Goal: Task Accomplishment & Management: Complete application form

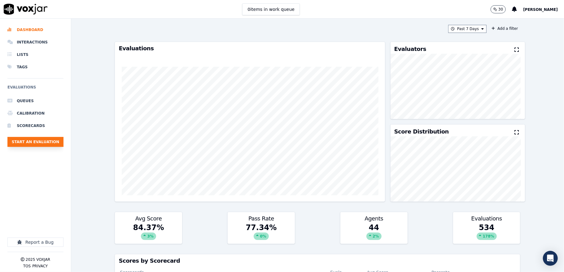
click at [53, 142] on button "Start an Evaluation" at bounding box center [35, 142] width 56 height 10
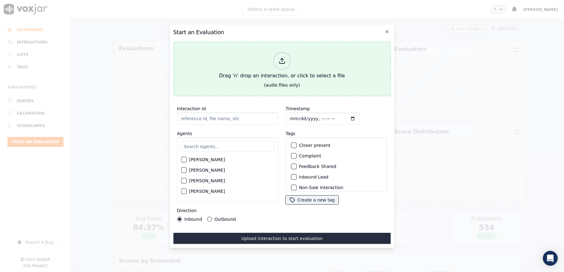
click at [281, 57] on icon at bounding box center [282, 60] width 7 height 7
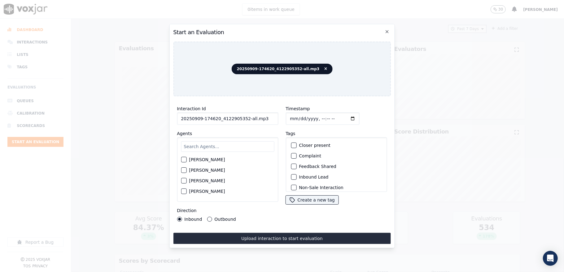
drag, startPoint x: 251, startPoint y: 115, endPoint x: 359, endPoint y: 117, distance: 107.6
click at [357, 117] on div "Interaction Id 20250909-174620_4122905352-all.mp3 Agents [PERSON_NAME] [PERSON_…" at bounding box center [282, 163] width 218 height 124
type input "20250909-174620_4122905352-C1"
click at [295, 114] on input "Timestamp" at bounding box center [323, 118] width 74 height 12
type input "[DATE]T15:25"
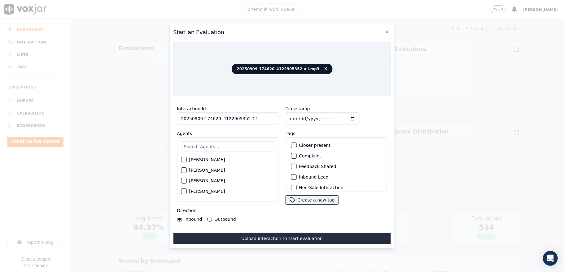
click at [211, 144] on input "text" at bounding box center [227, 146] width 93 height 11
type input "mart"
click at [185, 159] on div "button" at bounding box center [183, 161] width 4 height 4
click at [207, 216] on button "Outbound" at bounding box center [209, 218] width 5 height 5
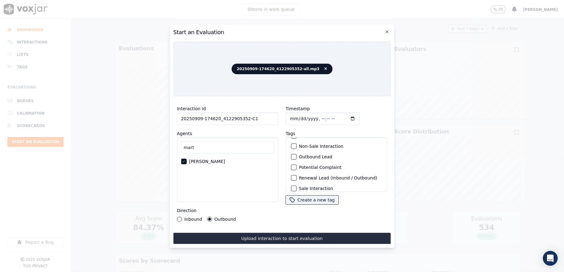
click at [291, 154] on div "button" at bounding box center [293, 156] width 4 height 4
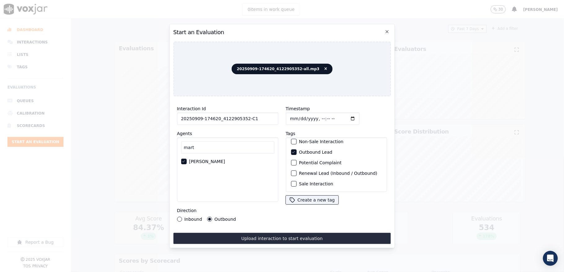
click at [291, 181] on div "button" at bounding box center [293, 183] width 4 height 4
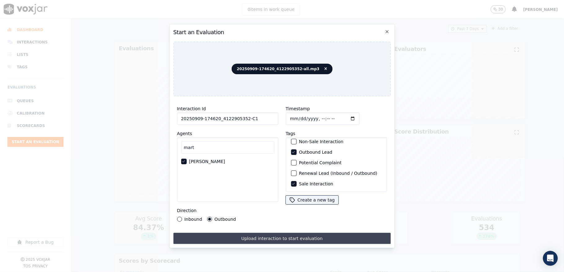
click at [279, 237] on button "Upload interaction to start evaluation" at bounding box center [282, 237] width 218 height 11
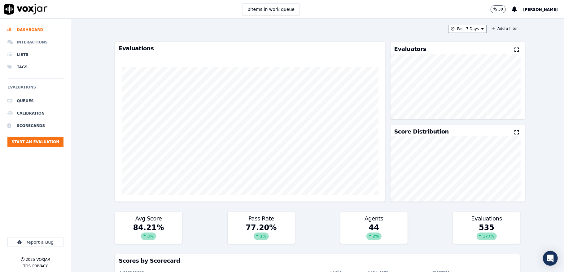
click at [33, 42] on li "Interactions" at bounding box center [35, 42] width 56 height 12
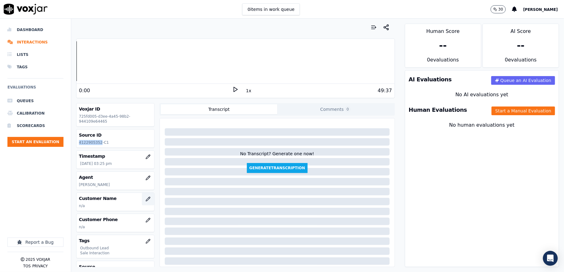
click at [146, 200] on icon "button" at bounding box center [148, 198] width 5 height 5
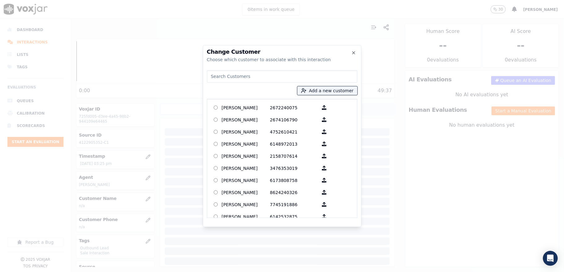
type input "[PERSON_NAME]"
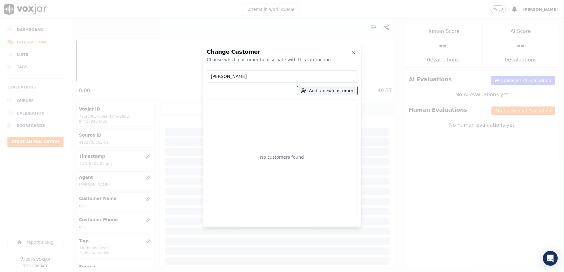
drag, startPoint x: 249, startPoint y: 75, endPoint x: 161, endPoint y: 76, distance: 87.4
click at [161, 271] on div "Change Customer Choose which customer to associate with this interaction [PERSO…" at bounding box center [282, 272] width 564 height 0
click at [333, 92] on button "Add a new customer" at bounding box center [328, 90] width 60 height 9
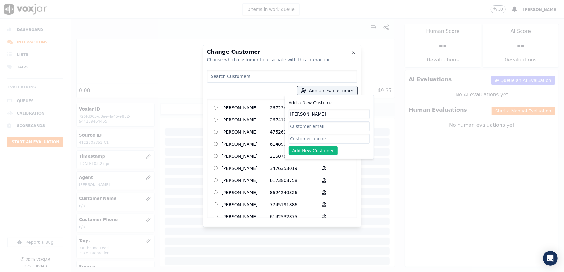
type input "[PERSON_NAME]"
click at [299, 141] on input "Add a New Customer" at bounding box center [329, 139] width 81 height 10
paste input "4122905352"
type input "4122905352"
click at [303, 152] on button "Add New Customer" at bounding box center [313, 150] width 49 height 9
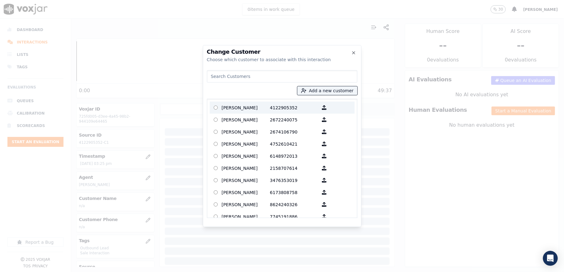
click at [229, 105] on p "[PERSON_NAME]" at bounding box center [246, 108] width 48 height 10
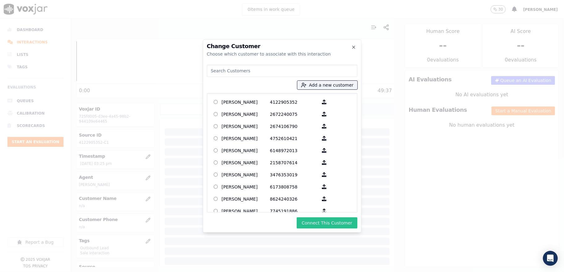
click at [326, 226] on button "Connect This Customer" at bounding box center [327, 222] width 60 height 11
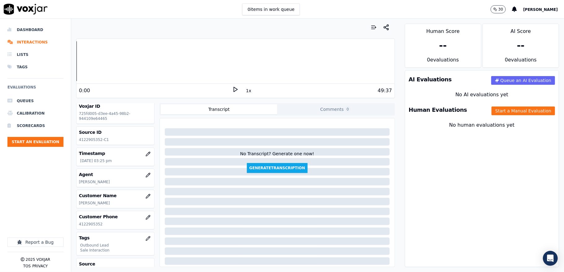
scroll to position [1, 0]
click at [502, 108] on button "Start a Manual Evaluation" at bounding box center [524, 110] width 64 height 9
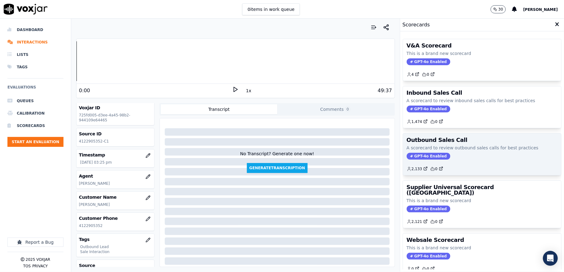
click at [413, 158] on span "GPT-4o Enabled" at bounding box center [429, 156] width 44 height 7
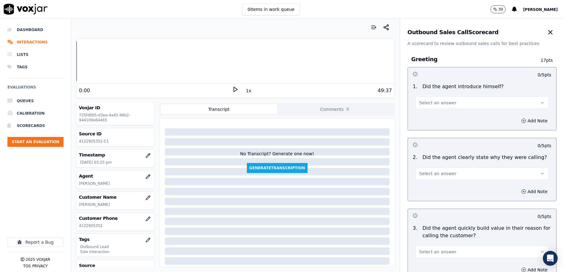
click at [428, 105] on span "Select an answer" at bounding box center [438, 103] width 37 height 6
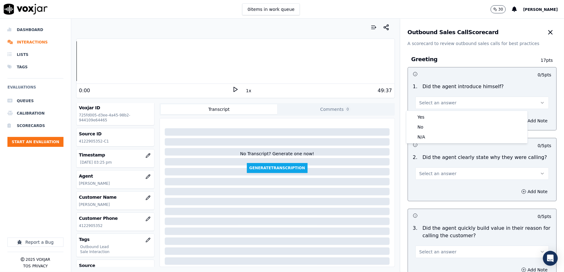
click at [424, 117] on div "Yes" at bounding box center [467, 117] width 119 height 10
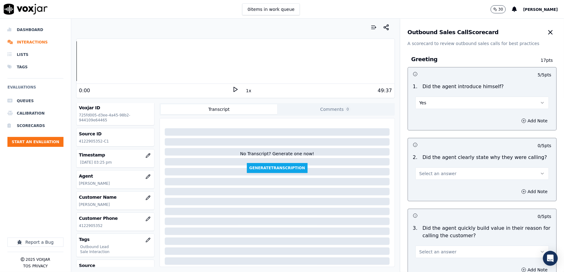
click at [436, 175] on span "Select an answer" at bounding box center [438, 173] width 37 height 6
click at [432, 187] on div "Yes" at bounding box center [467, 188] width 119 height 10
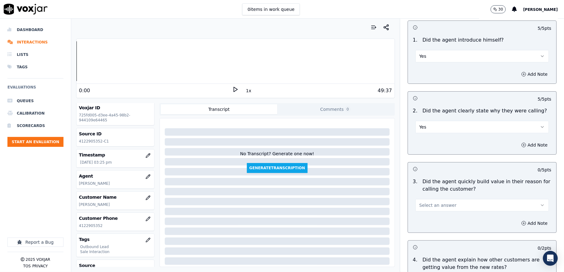
scroll to position [124, 0]
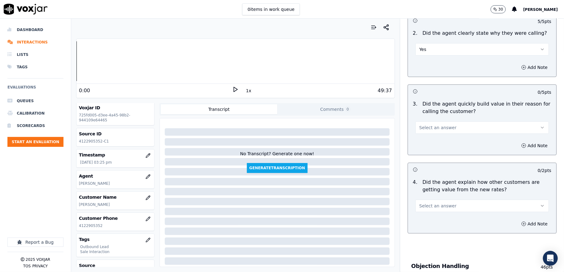
click at [439, 130] on span "Select an answer" at bounding box center [438, 127] width 37 height 6
click at [434, 139] on div "Yes" at bounding box center [467, 142] width 119 height 10
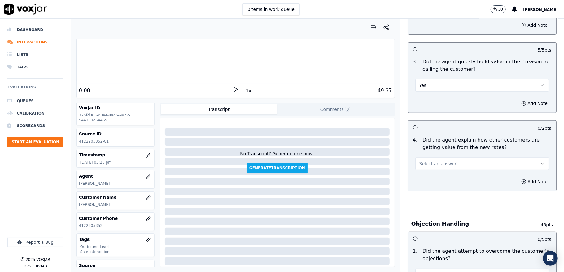
scroll to position [206, 0]
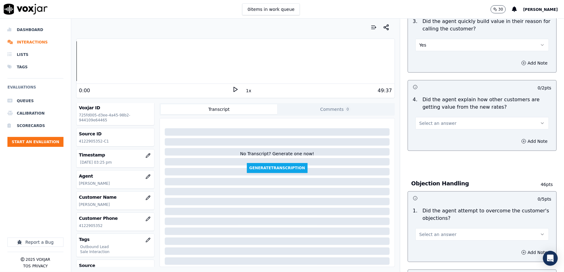
click at [444, 122] on button "Select an answer" at bounding box center [483, 123] width 134 height 12
click at [430, 136] on div "Yes" at bounding box center [467, 138] width 119 height 10
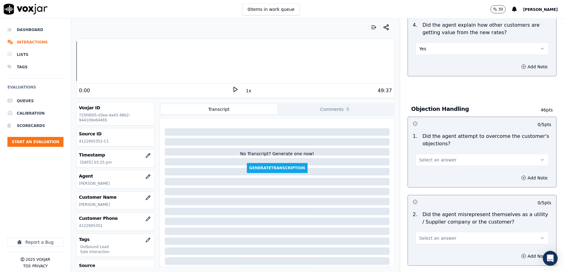
scroll to position [289, 0]
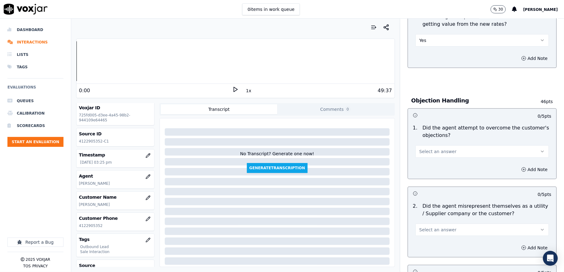
click at [436, 149] on span "Select an answer" at bounding box center [438, 151] width 37 height 6
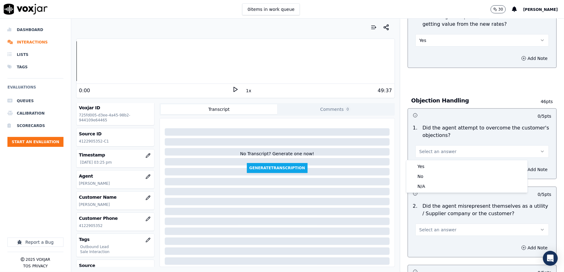
click at [430, 161] on div "Yes No N/A" at bounding box center [467, 176] width 121 height 32
click at [424, 166] on div "Yes" at bounding box center [467, 166] width 119 height 10
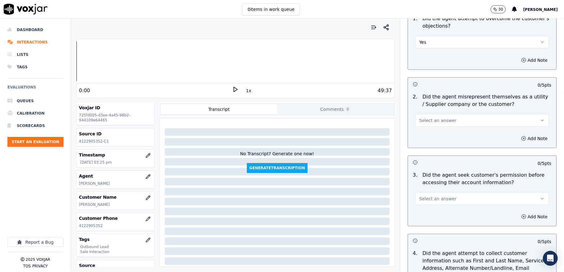
scroll to position [413, 0]
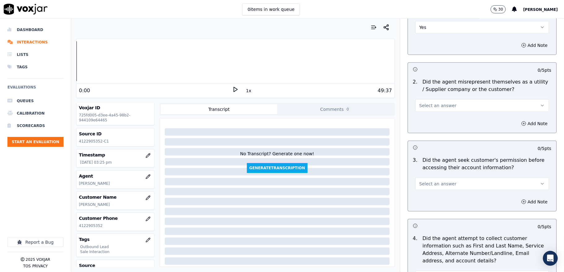
click at [427, 106] on span "Select an answer" at bounding box center [438, 105] width 37 height 6
click at [427, 130] on div "No" at bounding box center [467, 131] width 119 height 10
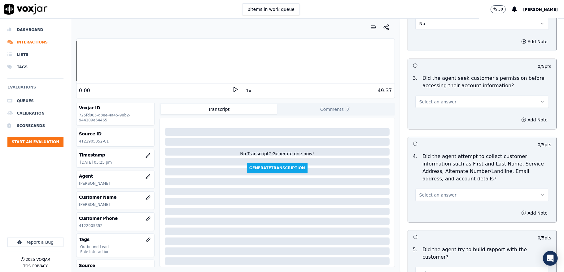
scroll to position [496, 0]
click at [437, 100] on span "Select an answer" at bounding box center [438, 101] width 37 height 6
click at [422, 119] on div "Yes" at bounding box center [467, 116] width 119 height 10
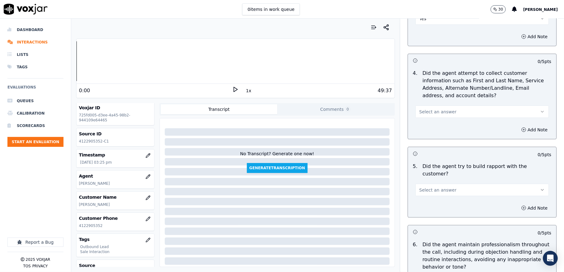
scroll to position [578, 0]
click at [448, 112] on button "Select an answer" at bounding box center [483, 111] width 134 height 12
click at [427, 146] on div "N/A" at bounding box center [467, 147] width 119 height 10
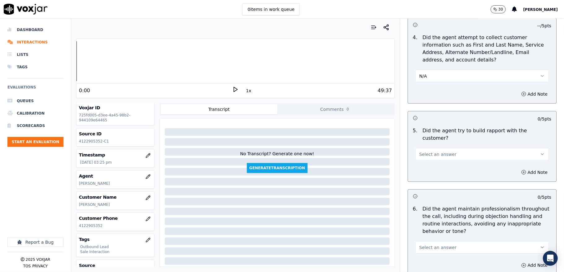
scroll to position [661, 0]
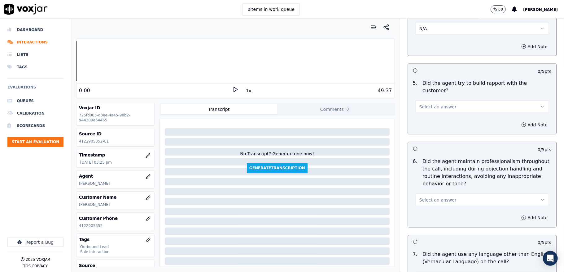
click at [441, 104] on span "Select an answer" at bounding box center [438, 107] width 37 height 6
click at [427, 114] on div "Yes" at bounding box center [467, 115] width 119 height 10
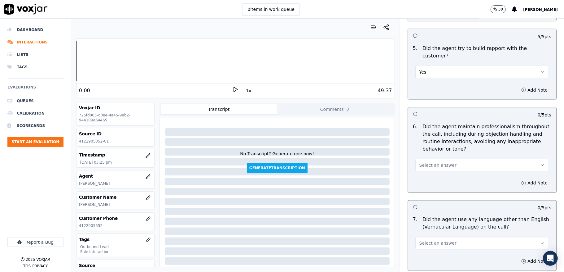
scroll to position [744, 0]
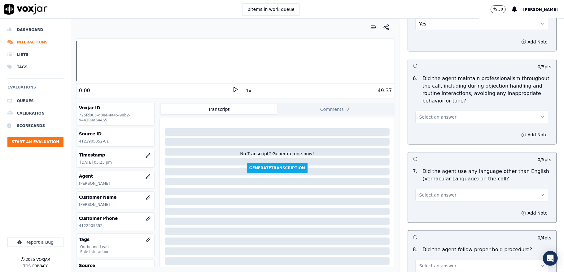
click at [441, 114] on span "Select an answer" at bounding box center [438, 117] width 37 height 6
click at [424, 124] on div "Yes" at bounding box center [467, 126] width 119 height 10
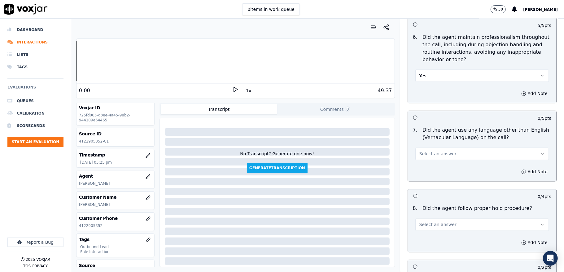
click at [432, 148] on button "Select an answer" at bounding box center [483, 154] width 134 height 12
click at [426, 171] on div "No" at bounding box center [467, 172] width 119 height 10
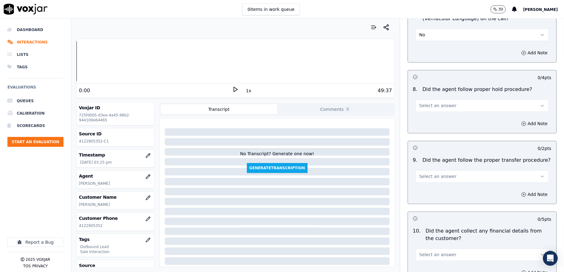
scroll to position [909, 0]
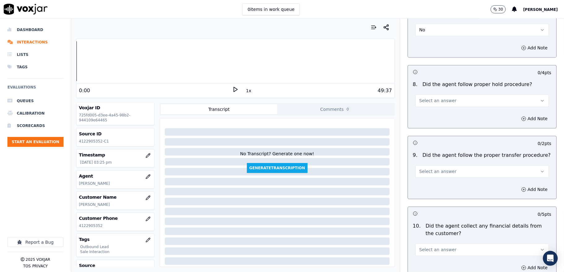
click at [446, 95] on button "Select an answer" at bounding box center [483, 100] width 134 height 12
click at [425, 107] on div "Yes" at bounding box center [467, 109] width 119 height 10
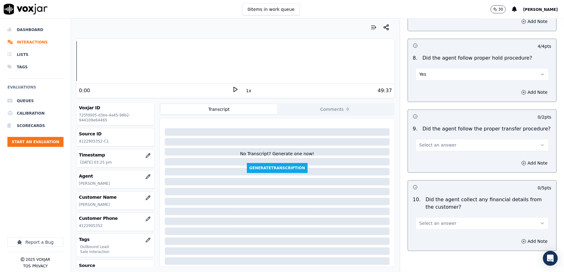
scroll to position [950, 0]
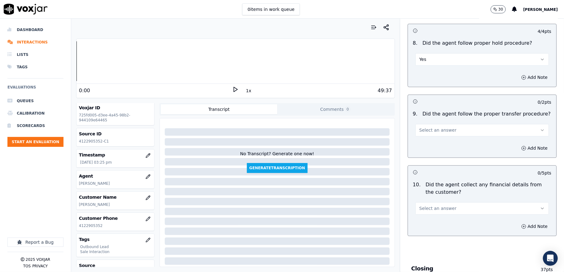
click at [437, 127] on span "Select an answer" at bounding box center [438, 130] width 37 height 6
click at [420, 146] on div "No" at bounding box center [467, 149] width 119 height 10
click at [433, 124] on button "No" at bounding box center [483, 130] width 134 height 12
click at [427, 138] on div "Yes" at bounding box center [467, 139] width 119 height 10
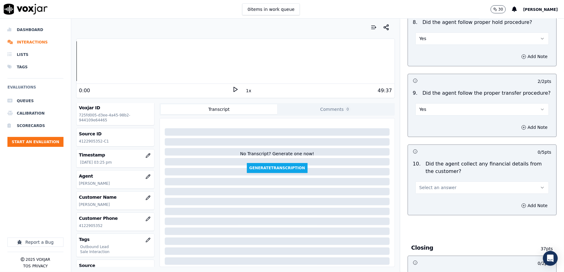
scroll to position [992, 0]
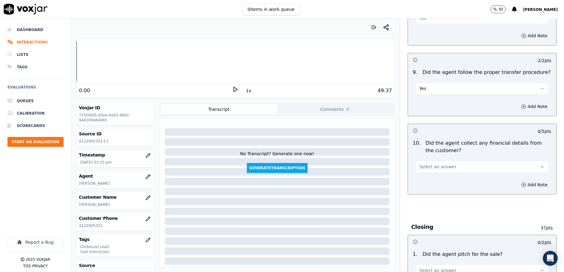
click at [427, 163] on span "Select an answer" at bounding box center [438, 166] width 37 height 6
click at [428, 185] on div "No" at bounding box center [467, 186] width 119 height 10
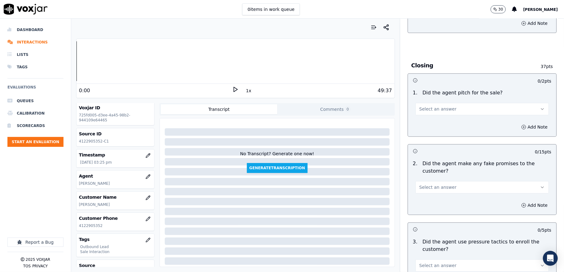
scroll to position [1157, 0]
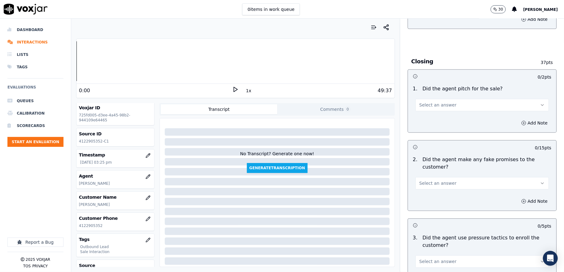
click at [441, 102] on span "Select an answer" at bounding box center [438, 105] width 37 height 6
click at [427, 112] on div "Yes" at bounding box center [467, 114] width 119 height 10
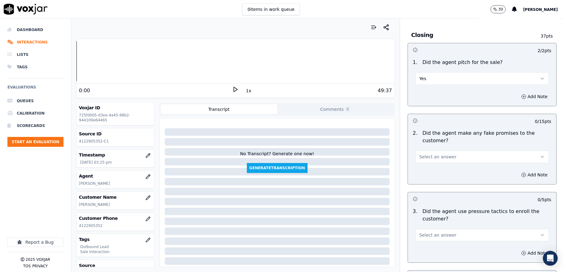
scroll to position [1198, 0]
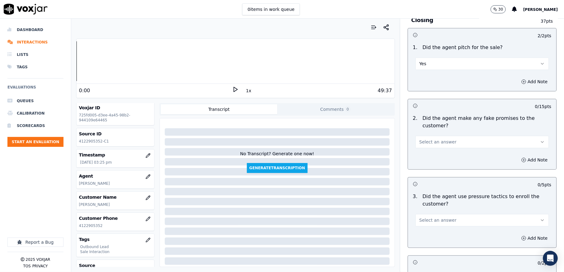
click at [424, 139] on span "Select an answer" at bounding box center [438, 142] width 37 height 6
click at [417, 160] on div "No" at bounding box center [467, 161] width 119 height 10
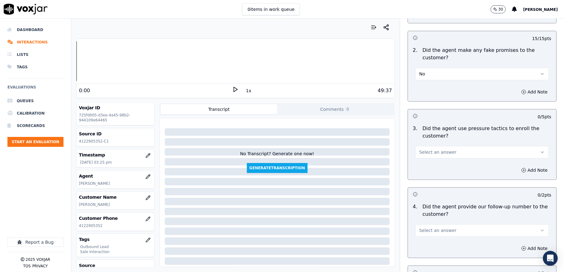
scroll to position [1281, 0]
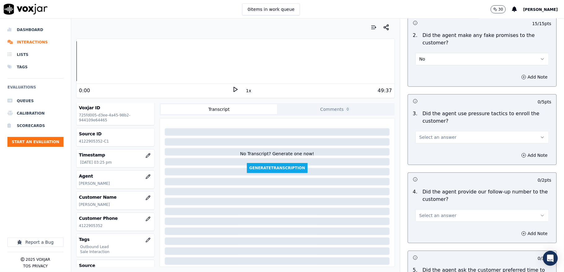
click at [444, 131] on button "Select an answer" at bounding box center [483, 137] width 134 height 12
click at [425, 148] on div "Yes" at bounding box center [467, 147] width 119 height 10
click at [418, 135] on button "Yes" at bounding box center [483, 137] width 134 height 12
click at [421, 157] on div "No" at bounding box center [467, 157] width 119 height 10
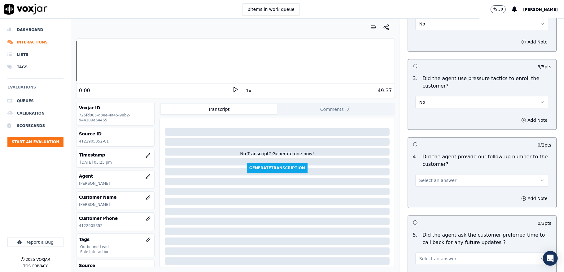
scroll to position [1364, 0]
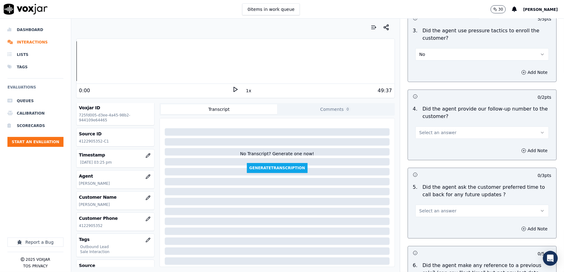
click at [436, 129] on span "Select an answer" at bounding box center [438, 132] width 37 height 6
click at [424, 141] on div "Yes" at bounding box center [467, 143] width 119 height 10
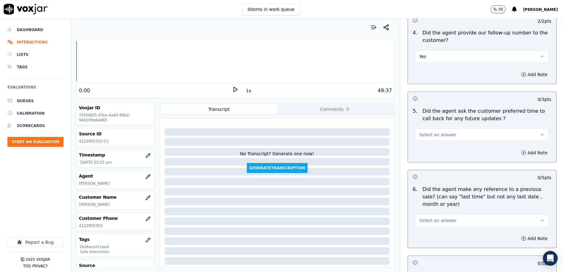
scroll to position [1488, 0]
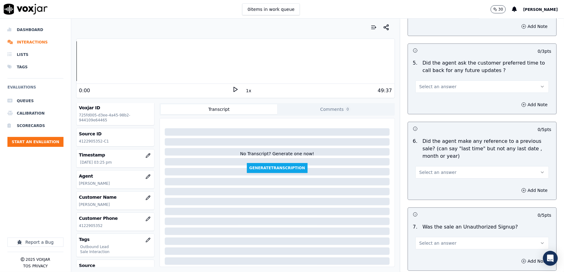
click at [443, 87] on button "Select an answer" at bounding box center [483, 86] width 134 height 12
click at [426, 109] on div "No" at bounding box center [467, 107] width 119 height 10
click at [439, 85] on button "No" at bounding box center [483, 86] width 134 height 12
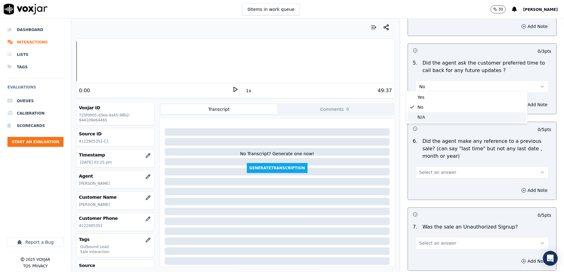
click at [426, 119] on div "N/A" at bounding box center [467, 117] width 119 height 10
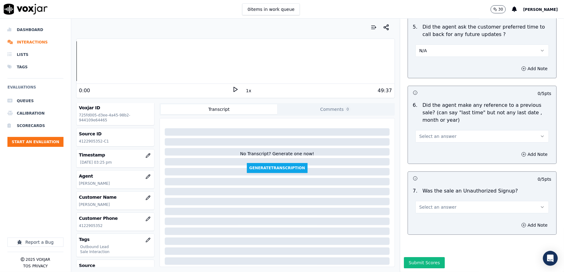
scroll to position [1542, 0]
click at [432, 133] on span "Select an answer" at bounding box center [438, 136] width 37 height 6
click at [423, 139] on div "No" at bounding box center [467, 139] width 119 height 10
click at [420, 204] on span "Select an answer" at bounding box center [438, 207] width 37 height 6
click at [424, 213] on div "No" at bounding box center [467, 209] width 119 height 10
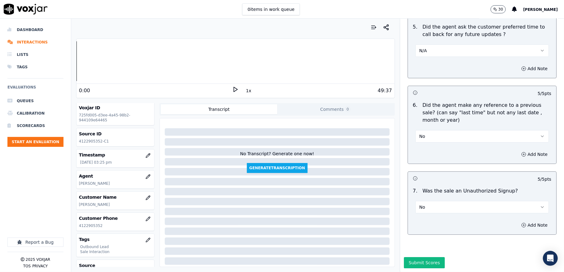
click at [414, 257] on button "Submit Scores" at bounding box center [424, 262] width 41 height 11
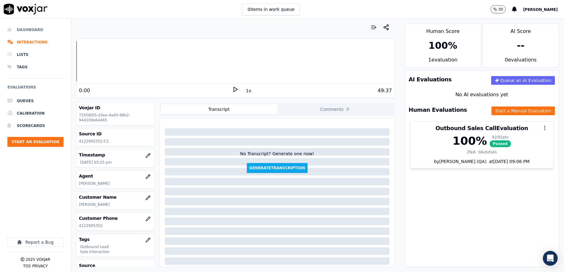
click at [16, 29] on li "Dashboard" at bounding box center [35, 30] width 56 height 12
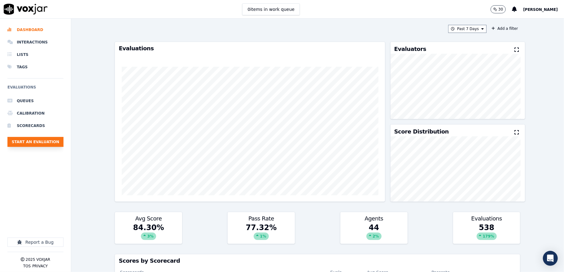
click at [46, 142] on button "Start an Evaluation" at bounding box center [35, 142] width 56 height 10
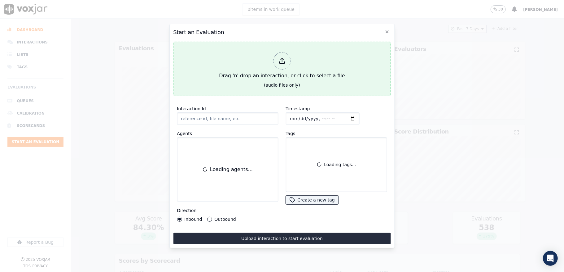
click at [273, 56] on div "Drag 'n' drop an interaction, or click to select a file" at bounding box center [282, 66] width 131 height 32
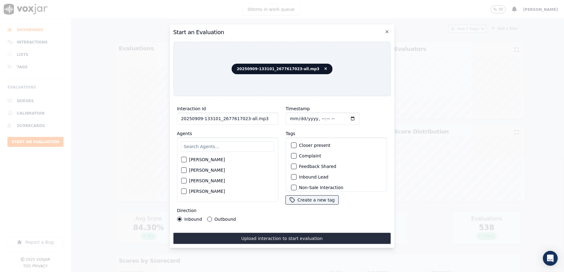
drag, startPoint x: 243, startPoint y: 117, endPoint x: 279, endPoint y: 118, distance: 36.0
click at [279, 118] on div "Interaction Id 20250909-133101_2677617023-all.mp3 Agents [PERSON_NAME] [PERSON_…" at bounding box center [282, 163] width 218 height 124
type input "20250909-133101_2677617023-C1"
click at [298, 116] on input "Timestamp" at bounding box center [323, 118] width 74 height 12
click at [299, 114] on input "Timestamp" at bounding box center [323, 118] width 74 height 12
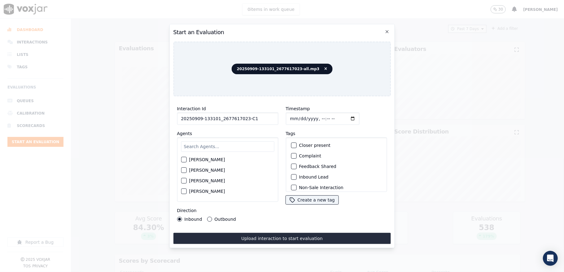
click at [297, 115] on input "Timestamp" at bounding box center [323, 118] width 74 height 12
type input "[DATE]T15:44"
click at [215, 141] on input "text" at bounding box center [227, 146] width 93 height 11
type input "stu"
click at [189, 159] on label "[PERSON_NAME]" at bounding box center [207, 161] width 36 height 4
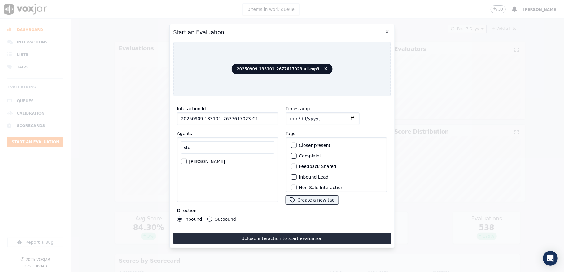
click at [187, 158] on button "[PERSON_NAME]" at bounding box center [184, 161] width 6 height 6
click at [292, 175] on div "button" at bounding box center [293, 177] width 4 height 4
click at [291, 181] on div "button" at bounding box center [293, 183] width 4 height 4
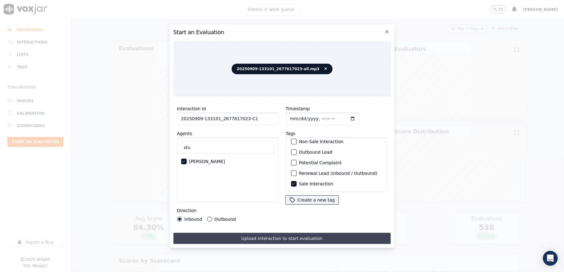
click at [247, 232] on button "Upload interaction to start evaluation" at bounding box center [282, 237] width 218 height 11
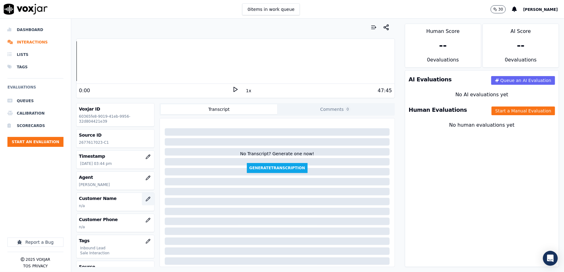
click at [146, 199] on icon "button" at bounding box center [148, 198] width 5 height 5
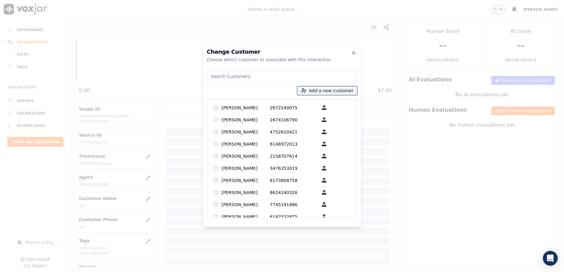
type input "[PERSON_NAME]"
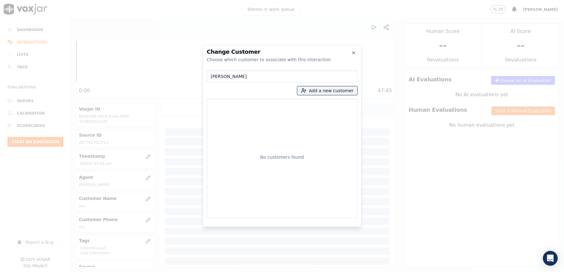
drag, startPoint x: 246, startPoint y: 77, endPoint x: 170, endPoint y: 80, distance: 75.4
click at [171, 271] on div "Change Customer Choose which customer to associate with this interaction [PERSO…" at bounding box center [282, 272] width 564 height 0
click at [323, 87] on button "Add a new customer" at bounding box center [328, 90] width 60 height 9
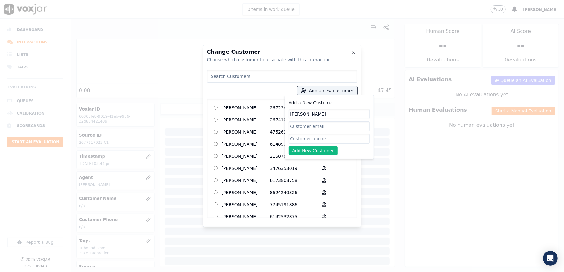
type input "[PERSON_NAME]"
click at [295, 142] on input "Add a New Customer" at bounding box center [329, 139] width 81 height 10
paste input "2677617023"
type input "2677617023"
click at [300, 151] on button "Add New Customer" at bounding box center [313, 150] width 49 height 9
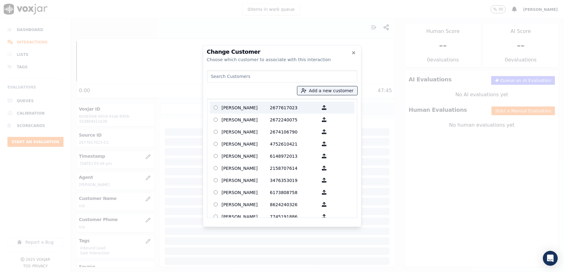
click at [248, 108] on p "[PERSON_NAME]" at bounding box center [246, 108] width 48 height 10
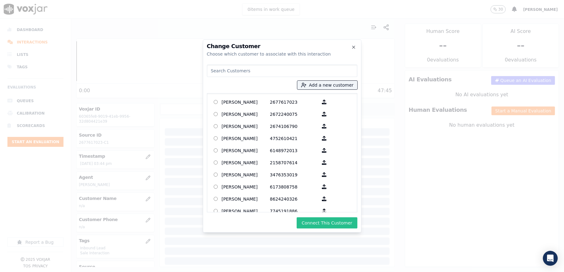
click at [312, 219] on button "Connect This Customer" at bounding box center [327, 222] width 60 height 11
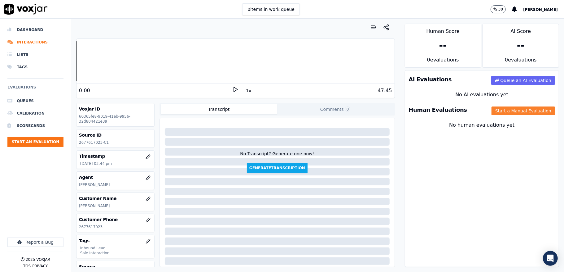
click at [492, 112] on button "Start a Manual Evaluation" at bounding box center [524, 110] width 64 height 9
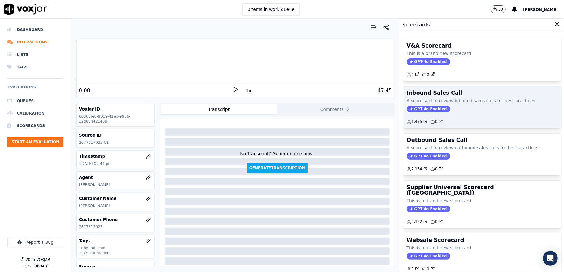
click at [411, 109] on span "GPT-4o Enabled" at bounding box center [429, 108] width 44 height 7
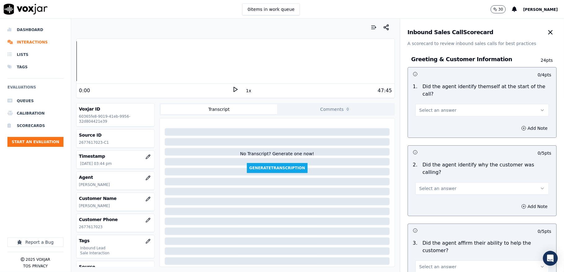
click at [428, 106] on button "Select an answer" at bounding box center [483, 110] width 134 height 12
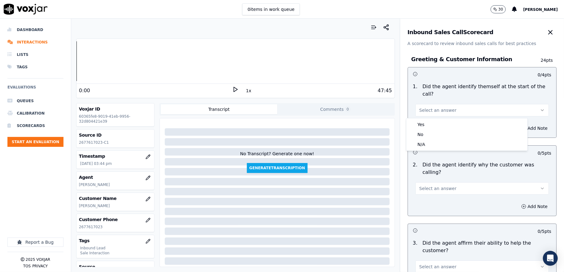
click at [423, 124] on div "Yes" at bounding box center [467, 124] width 119 height 10
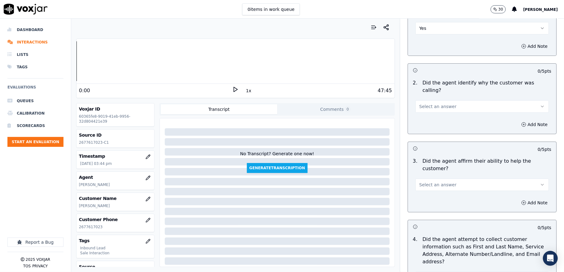
scroll to position [82, 0]
click at [429, 102] on button "Select an answer" at bounding box center [483, 106] width 134 height 12
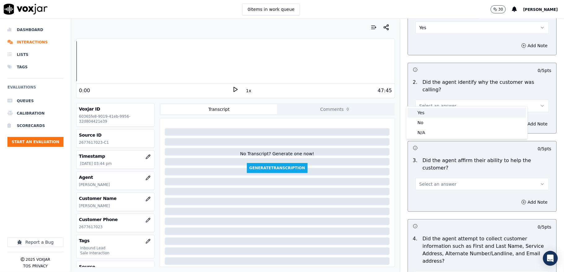
drag, startPoint x: 429, startPoint y: 108, endPoint x: 427, endPoint y: 112, distance: 3.9
click at [429, 109] on div "Yes" at bounding box center [467, 113] width 119 height 10
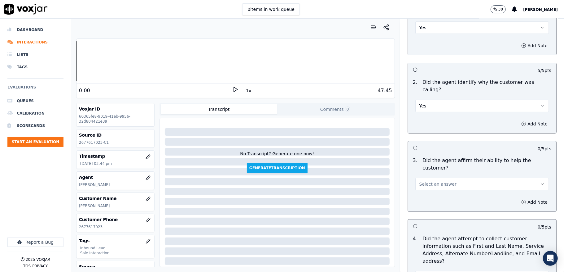
click at [424, 180] on button "Select an answer" at bounding box center [483, 184] width 134 height 12
drag, startPoint x: 423, startPoint y: 187, endPoint x: 425, endPoint y: 181, distance: 5.6
click at [422, 188] on div "Yes" at bounding box center [467, 191] width 119 height 10
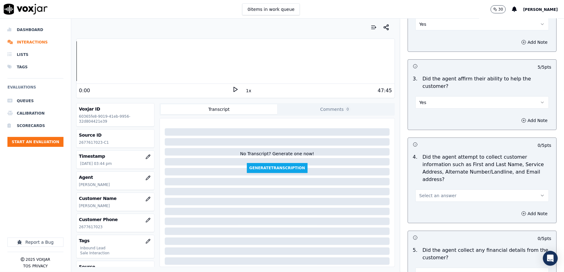
scroll to position [165, 0]
click at [435, 191] on span "Select an answer" at bounding box center [438, 194] width 37 height 6
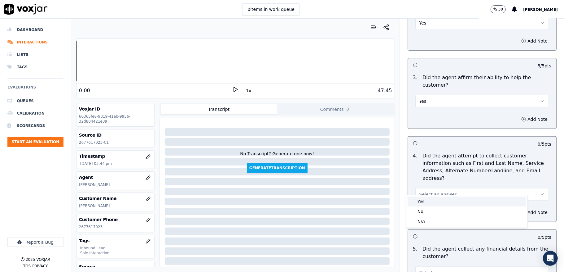
click at [429, 198] on div "Yes" at bounding box center [467, 201] width 119 height 10
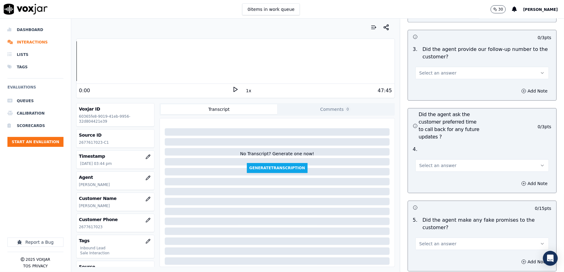
scroll to position [1464, 0]
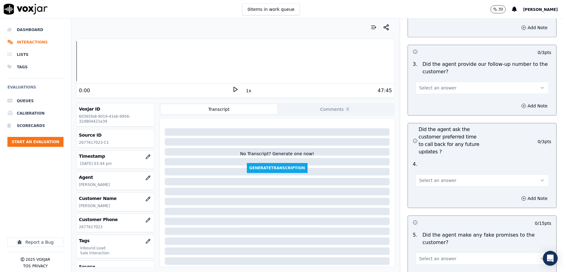
click at [438, 85] on span "Select an answer" at bounding box center [438, 88] width 37 height 6
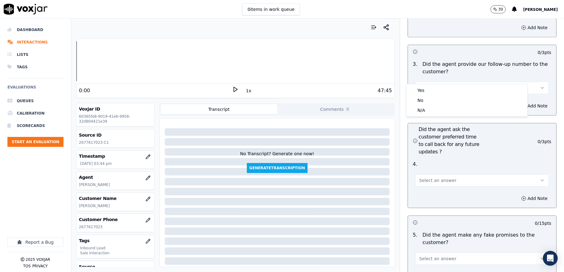
click at [433, 86] on div "Yes" at bounding box center [467, 90] width 119 height 10
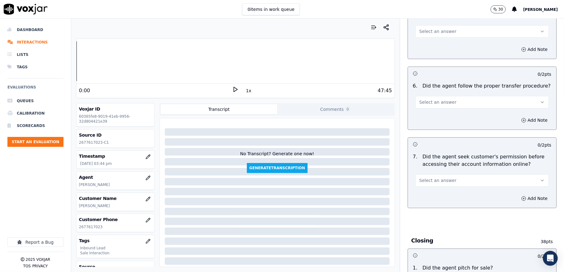
scroll to position [1116, 0]
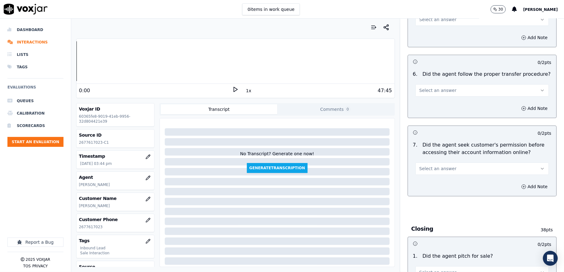
click at [428, 165] on span "Select an answer" at bounding box center [438, 168] width 37 height 6
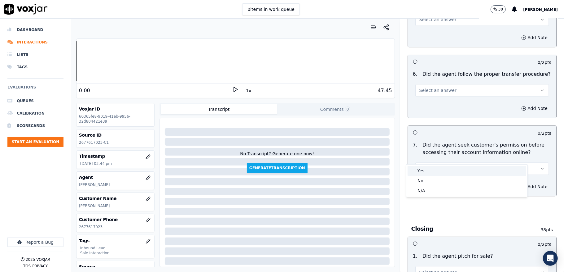
click at [423, 170] on div "Yes" at bounding box center [467, 171] width 119 height 10
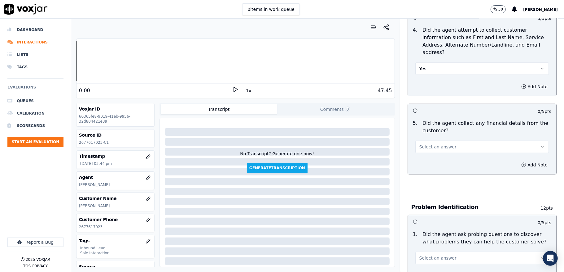
scroll to position [330, 0]
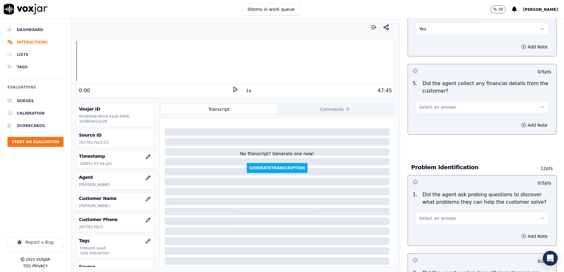
click at [428, 104] on span "Select an answer" at bounding box center [438, 107] width 37 height 6
click at [420, 128] on div "No" at bounding box center [467, 124] width 119 height 10
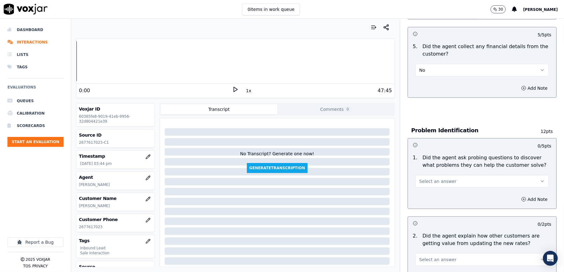
scroll to position [413, 0]
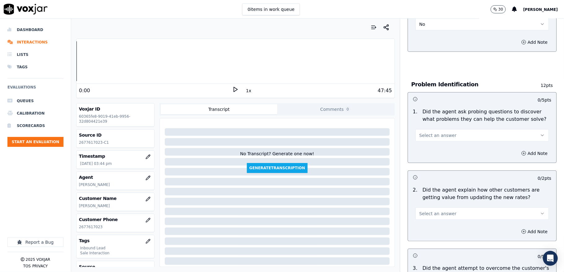
click at [429, 132] on span "Select an answer" at bounding box center [438, 135] width 37 height 6
click at [424, 144] on div "Yes" at bounding box center [467, 143] width 119 height 10
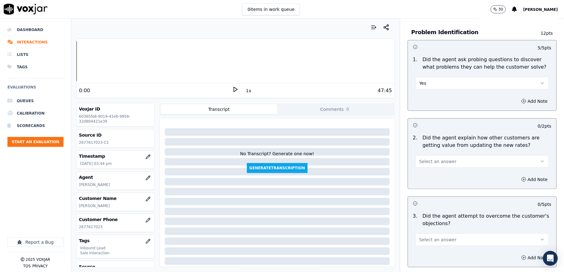
scroll to position [496, 0]
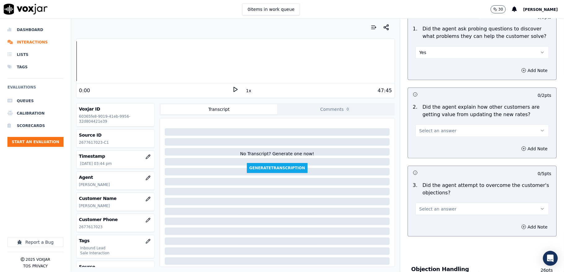
click at [436, 128] on button "Select an answer" at bounding box center [483, 130] width 134 height 12
click at [428, 140] on div "Yes" at bounding box center [467, 139] width 119 height 10
click at [435, 124] on button "Yes" at bounding box center [483, 130] width 134 height 12
click at [432, 152] on div "No" at bounding box center [467, 149] width 119 height 10
click at [427, 126] on button "No" at bounding box center [483, 130] width 134 height 12
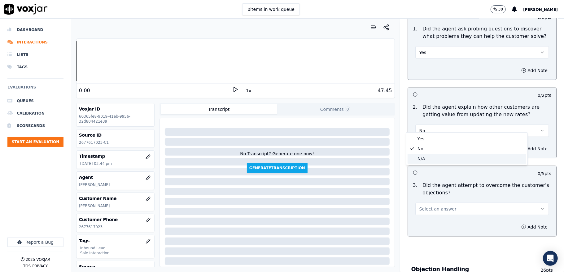
click at [423, 158] on div "N/A" at bounding box center [467, 158] width 119 height 10
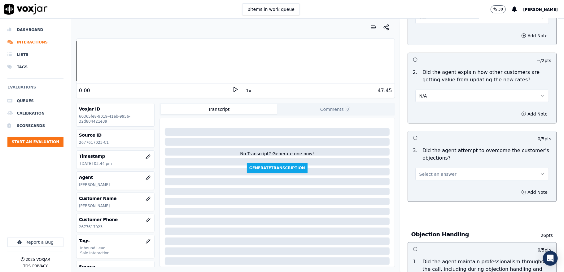
scroll to position [578, 0]
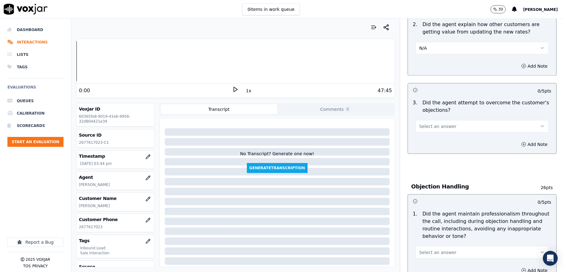
click at [429, 123] on span "Select an answer" at bounding box center [438, 126] width 37 height 6
click at [425, 133] on div "Yes" at bounding box center [467, 134] width 119 height 10
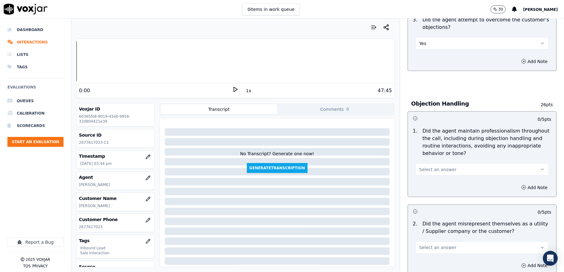
click at [428, 166] on span "Select an answer" at bounding box center [438, 169] width 37 height 6
click at [424, 177] on div "Yes" at bounding box center [467, 178] width 119 height 10
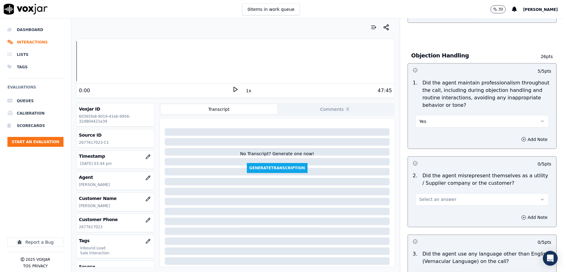
scroll to position [785, 0]
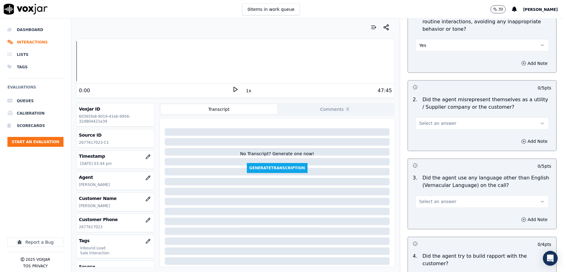
click at [430, 120] on span "Select an answer" at bounding box center [438, 123] width 37 height 6
click at [424, 143] on div "No" at bounding box center [467, 142] width 119 height 10
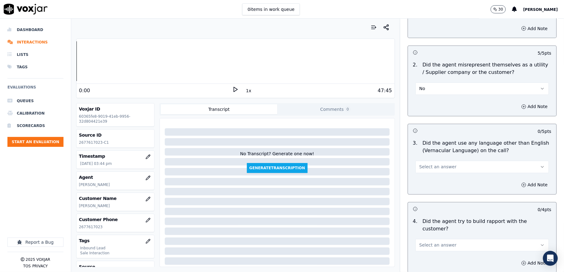
scroll to position [868, 0]
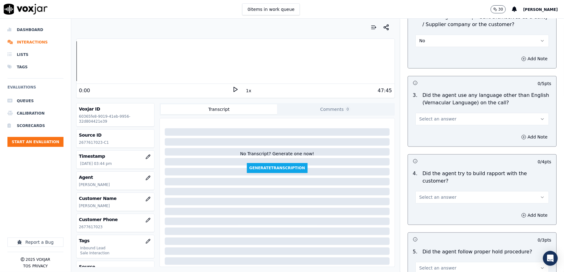
click at [444, 115] on button "Select an answer" at bounding box center [483, 119] width 134 height 12
click at [427, 128] on div "Yes" at bounding box center [467, 127] width 119 height 10
click at [429, 113] on button "Yes" at bounding box center [483, 119] width 134 height 12
click at [422, 139] on div "No" at bounding box center [467, 137] width 119 height 10
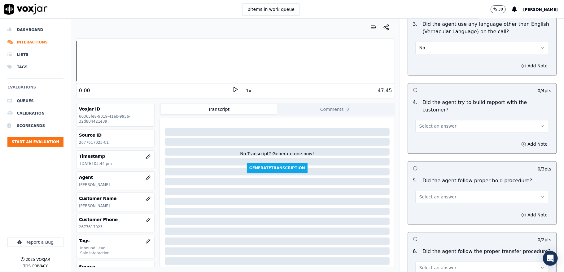
scroll to position [950, 0]
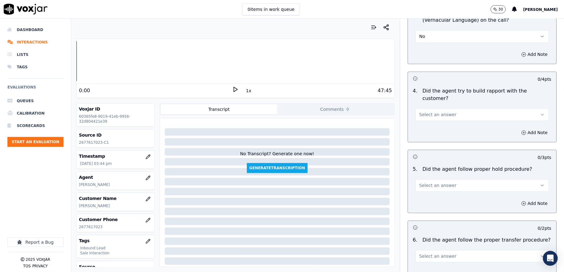
click at [425, 108] on button "Select an answer" at bounding box center [483, 114] width 134 height 12
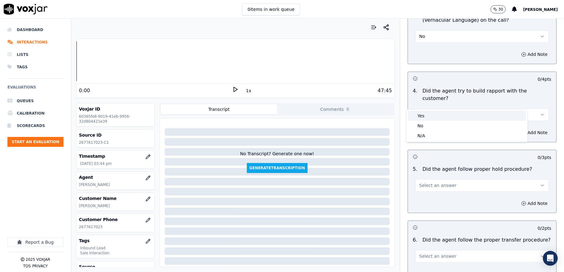
click at [418, 117] on div "Yes" at bounding box center [467, 116] width 119 height 10
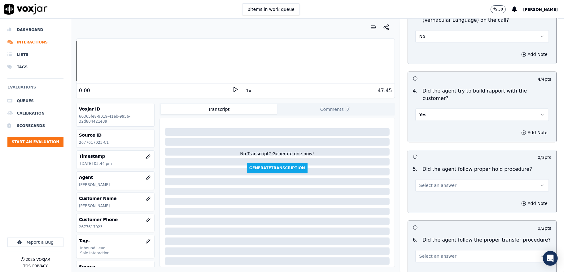
scroll to position [992, 0]
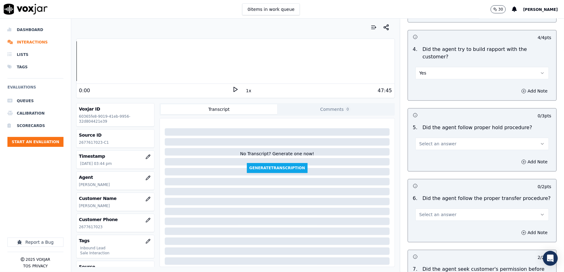
click at [427, 140] on span "Select an answer" at bounding box center [438, 143] width 37 height 6
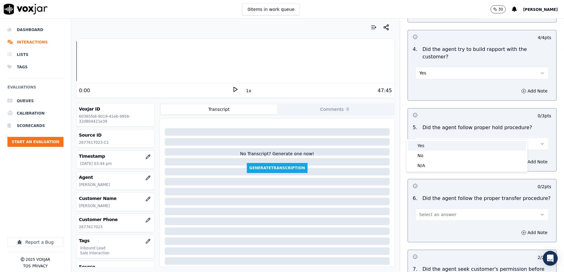
click at [422, 146] on div "Yes" at bounding box center [467, 145] width 119 height 10
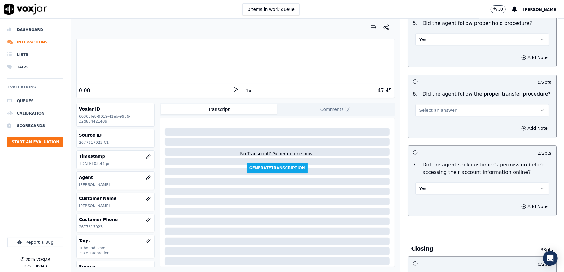
scroll to position [1116, 0]
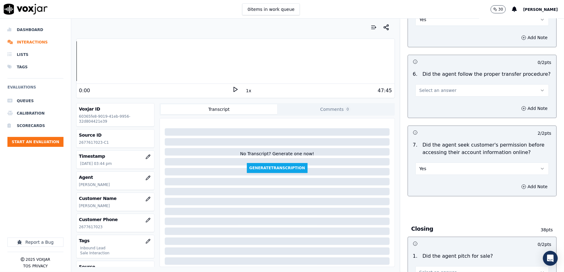
click at [434, 87] on span "Select an answer" at bounding box center [438, 90] width 37 height 6
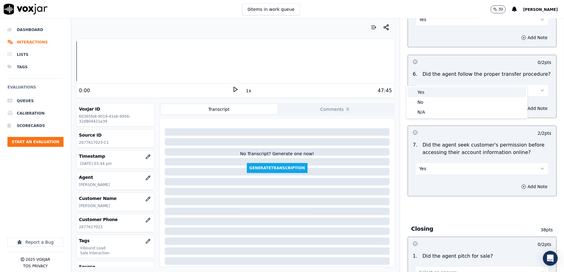
click at [422, 94] on div "Yes" at bounding box center [467, 92] width 119 height 10
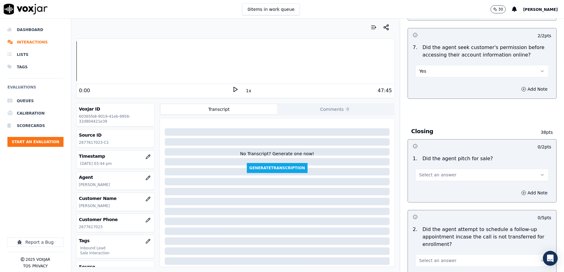
scroll to position [1240, 0]
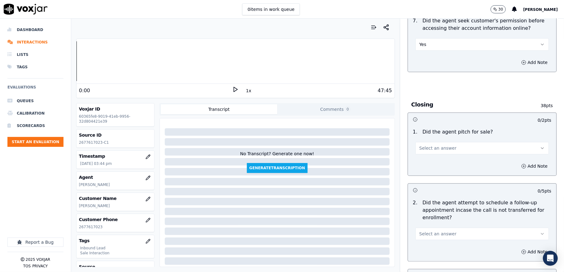
drag, startPoint x: 422, startPoint y: 135, endPoint x: 421, endPoint y: 140, distance: 5.0
click at [421, 145] on span "Select an answer" at bounding box center [438, 148] width 37 height 6
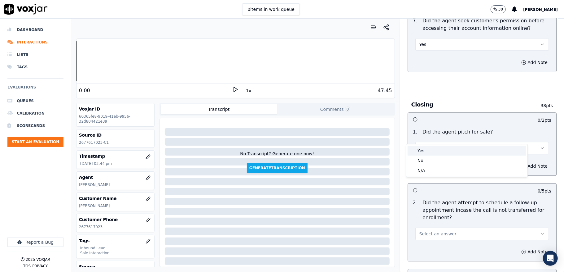
click at [422, 150] on div "Yes" at bounding box center [467, 150] width 119 height 10
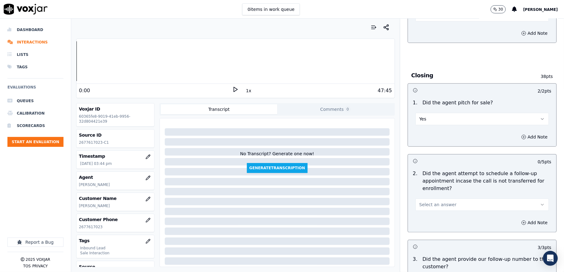
scroll to position [1322, 0]
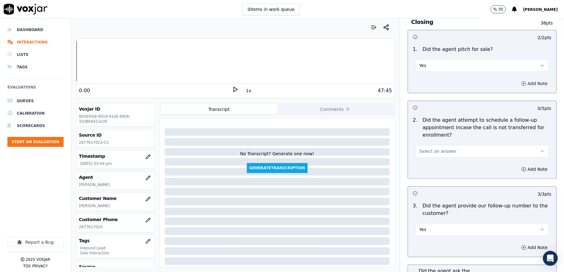
click at [518, 79] on button "Add Note" at bounding box center [535, 83] width 34 height 9
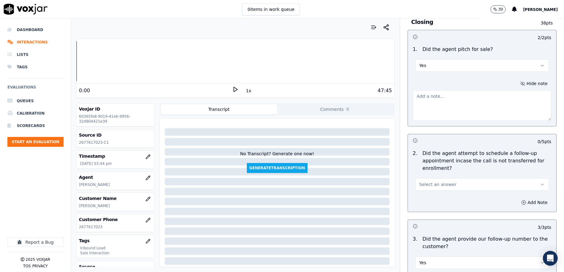
click at [480, 93] on textarea at bounding box center [482, 105] width 139 height 30
paste textarea "@8:27 [PERSON_NAME] pitched for sale - I can see right now like you're also hav…"
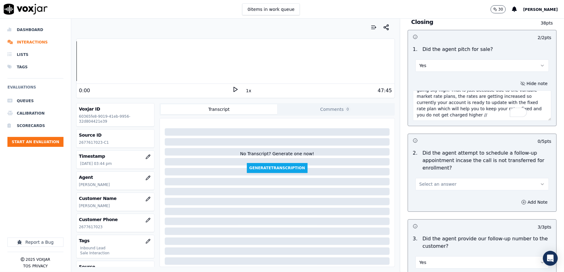
scroll to position [31, 0]
type textarea "@8:27 [PERSON_NAME] pitched for sale - I can see right now like you're also hav…"
click at [440, 178] on button "Select an answer" at bounding box center [483, 184] width 134 height 12
click at [422, 206] on div "N/A" at bounding box center [467, 206] width 119 height 10
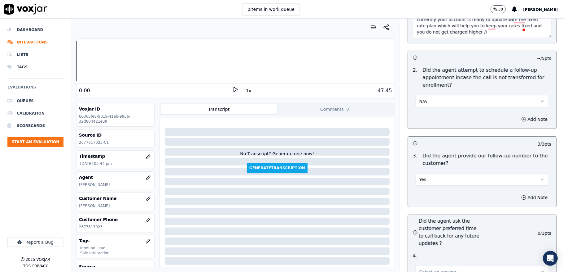
scroll to position [1529, 0]
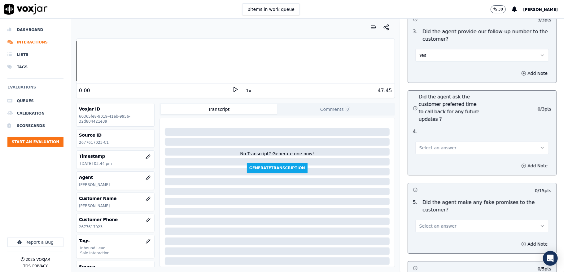
click at [424, 144] on span "Select an answer" at bounding box center [438, 147] width 37 height 6
click at [419, 170] on div "N/A" at bounding box center [467, 171] width 119 height 10
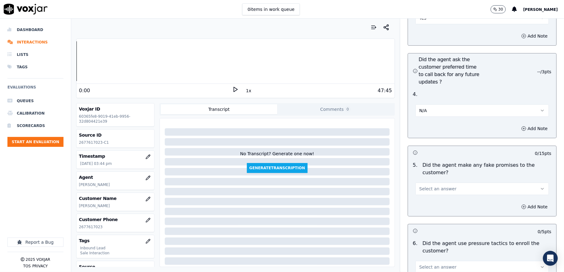
scroll to position [1612, 0]
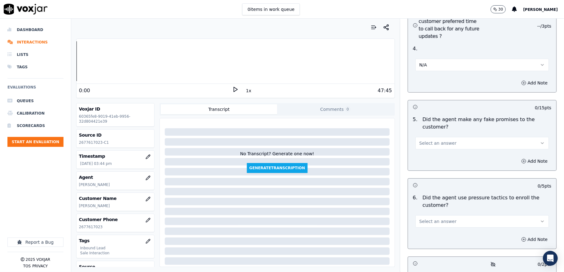
click at [426, 140] on span "Select an answer" at bounding box center [438, 143] width 37 height 6
click at [423, 156] on div "No" at bounding box center [467, 156] width 119 height 10
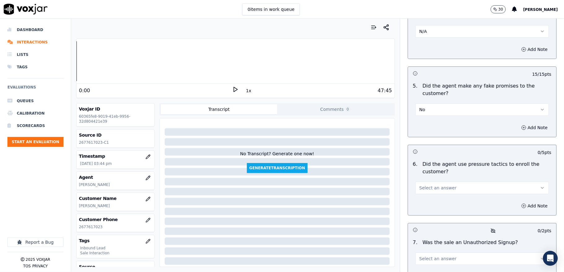
scroll to position [1694, 0]
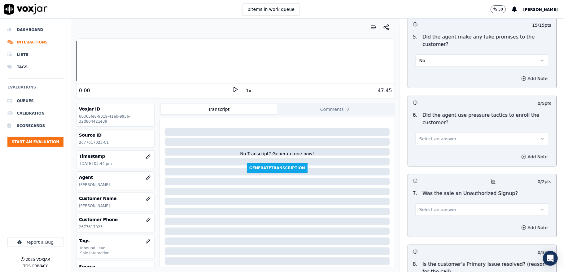
click at [428, 135] on span "Select an answer" at bounding box center [438, 138] width 37 height 6
click at [424, 148] on div "No" at bounding box center [467, 152] width 119 height 10
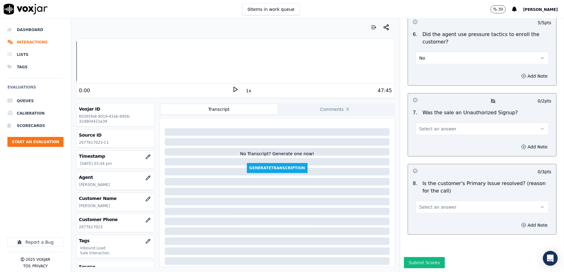
scroll to position [1777, 0]
click at [438, 126] on span "Select an answer" at bounding box center [438, 129] width 37 height 6
click at [432, 137] on div "No" at bounding box center [467, 140] width 119 height 10
click at [432, 204] on span "Select an answer" at bounding box center [438, 207] width 37 height 6
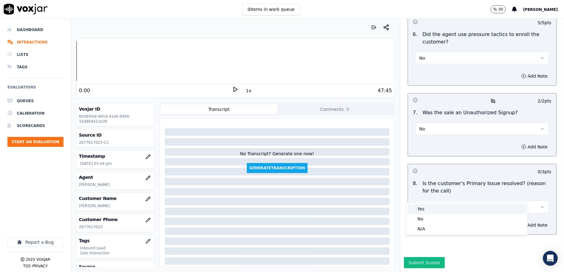
click at [429, 206] on div "Yes" at bounding box center [467, 209] width 119 height 10
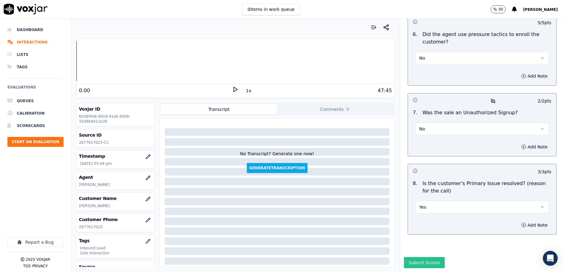
click at [418, 257] on button "Submit Scores" at bounding box center [424, 262] width 41 height 11
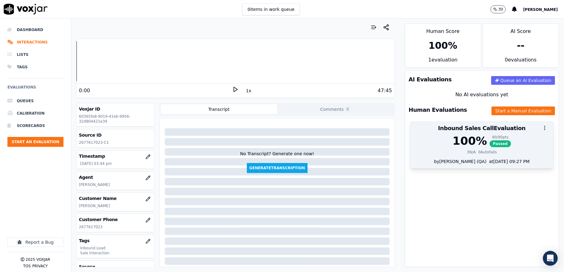
click at [490, 142] on span "Passed" at bounding box center [501, 143] width 22 height 7
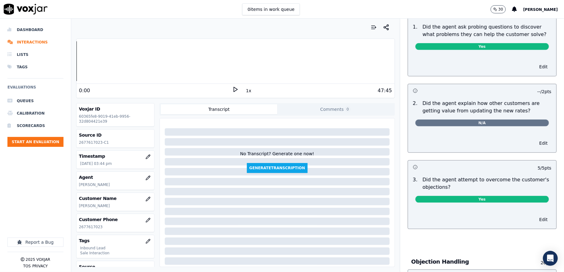
scroll to position [0, 0]
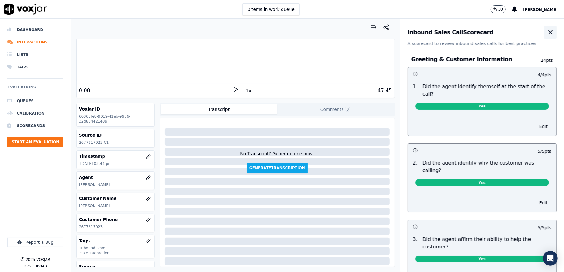
click at [547, 30] on icon "button" at bounding box center [550, 32] width 7 height 7
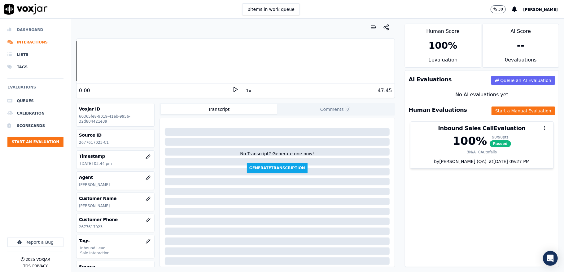
click at [29, 30] on li "Dashboard" at bounding box center [35, 30] width 56 height 12
